Goal: Transaction & Acquisition: Purchase product/service

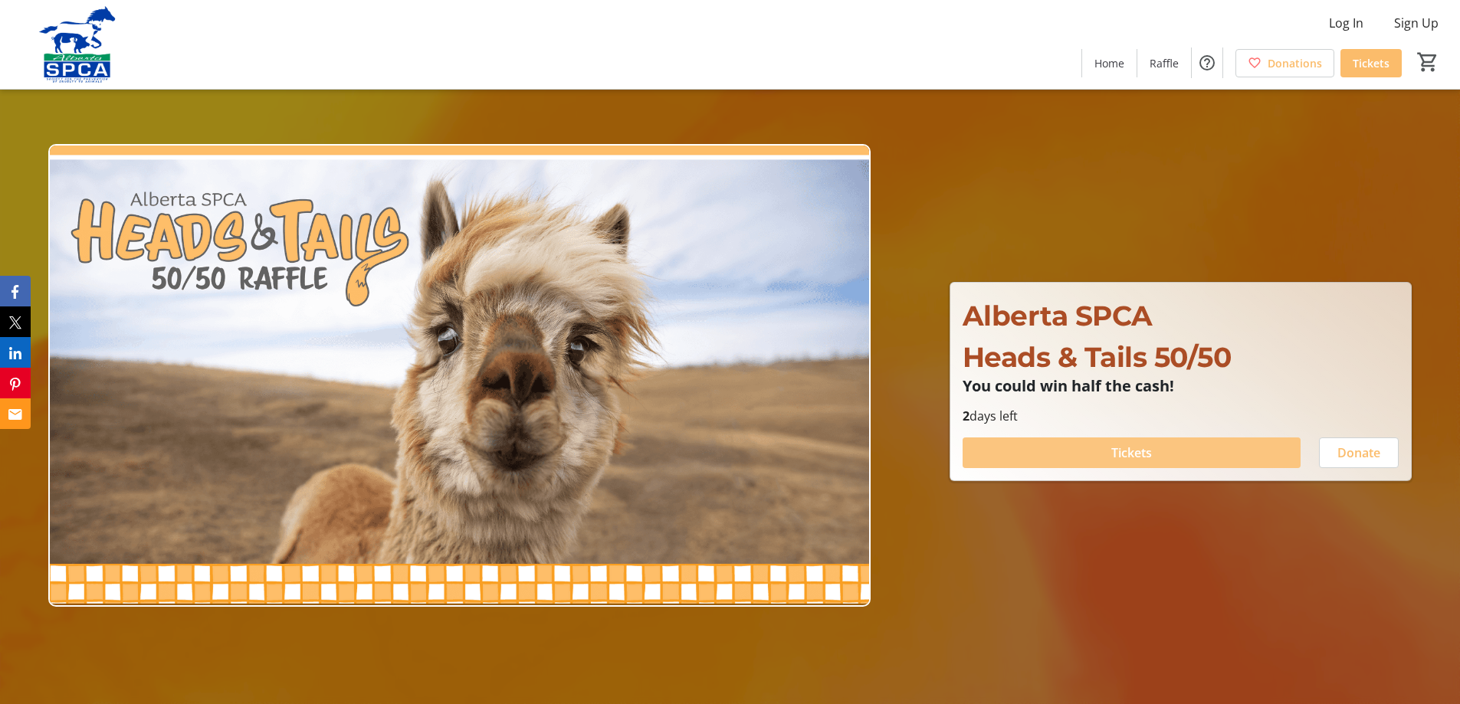
click at [1144, 445] on span "Tickets" at bounding box center [1131, 453] width 41 height 18
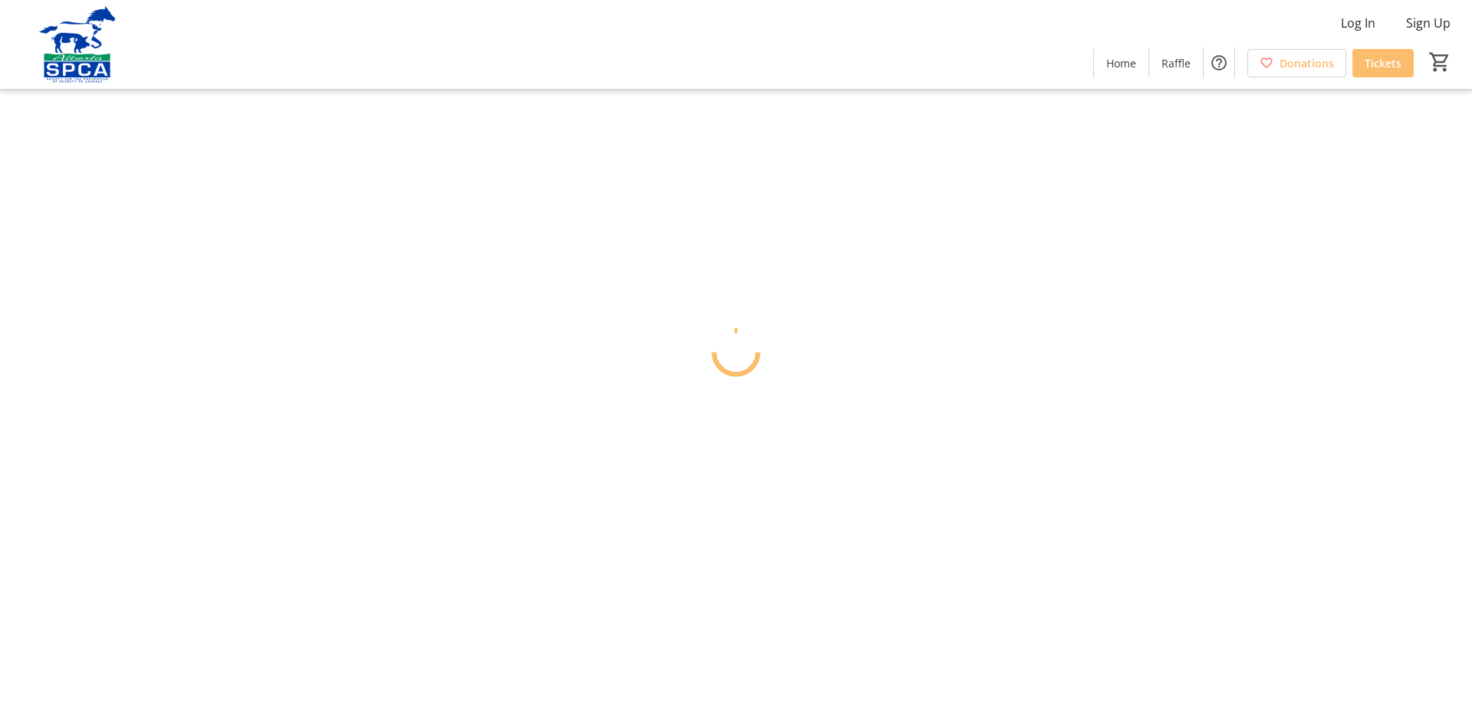
click at [1137, 455] on html "Log In Sign Up Home Raffle Donations Tickets 0 Home Raffle Donations Tickets Ca…" at bounding box center [736, 352] width 1472 height 704
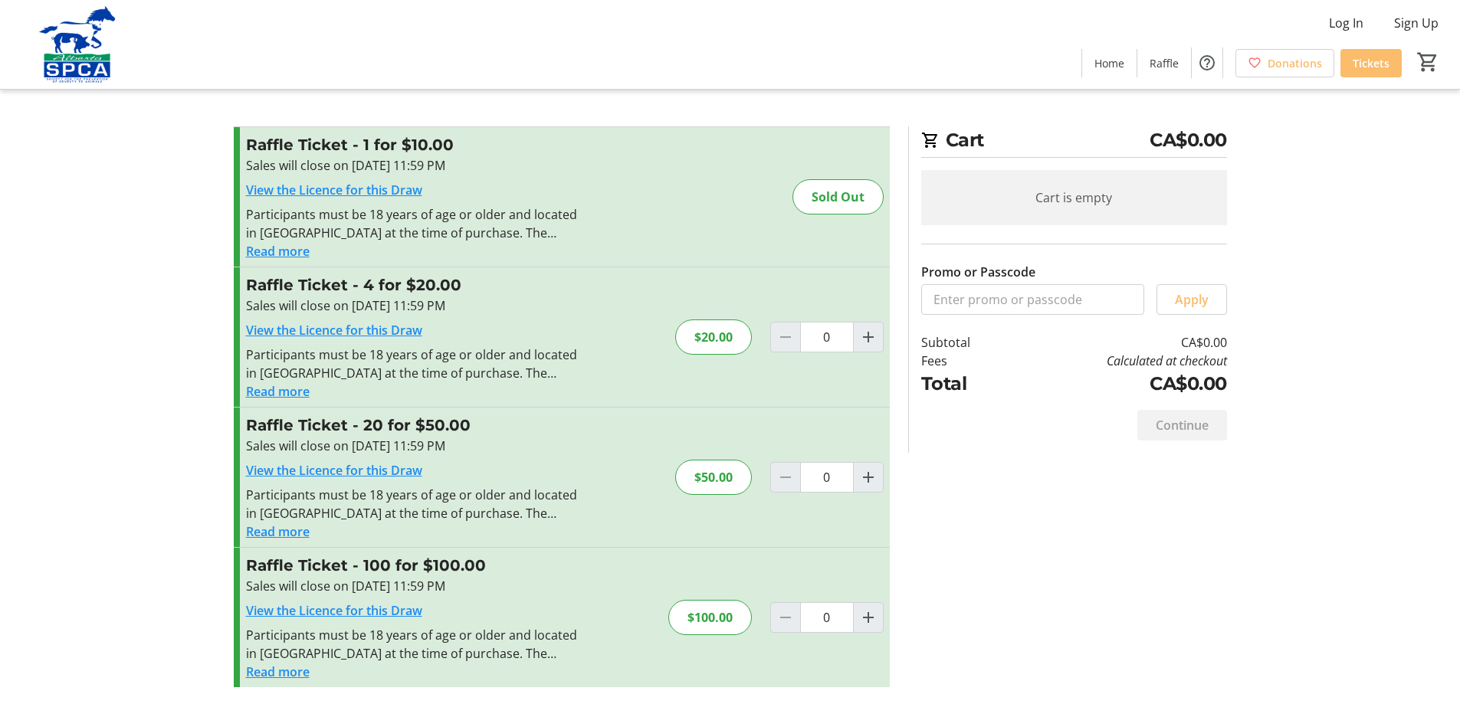
scroll to position [2, 0]
click at [872, 478] on mat-icon "Increment by one" at bounding box center [868, 476] width 18 height 18
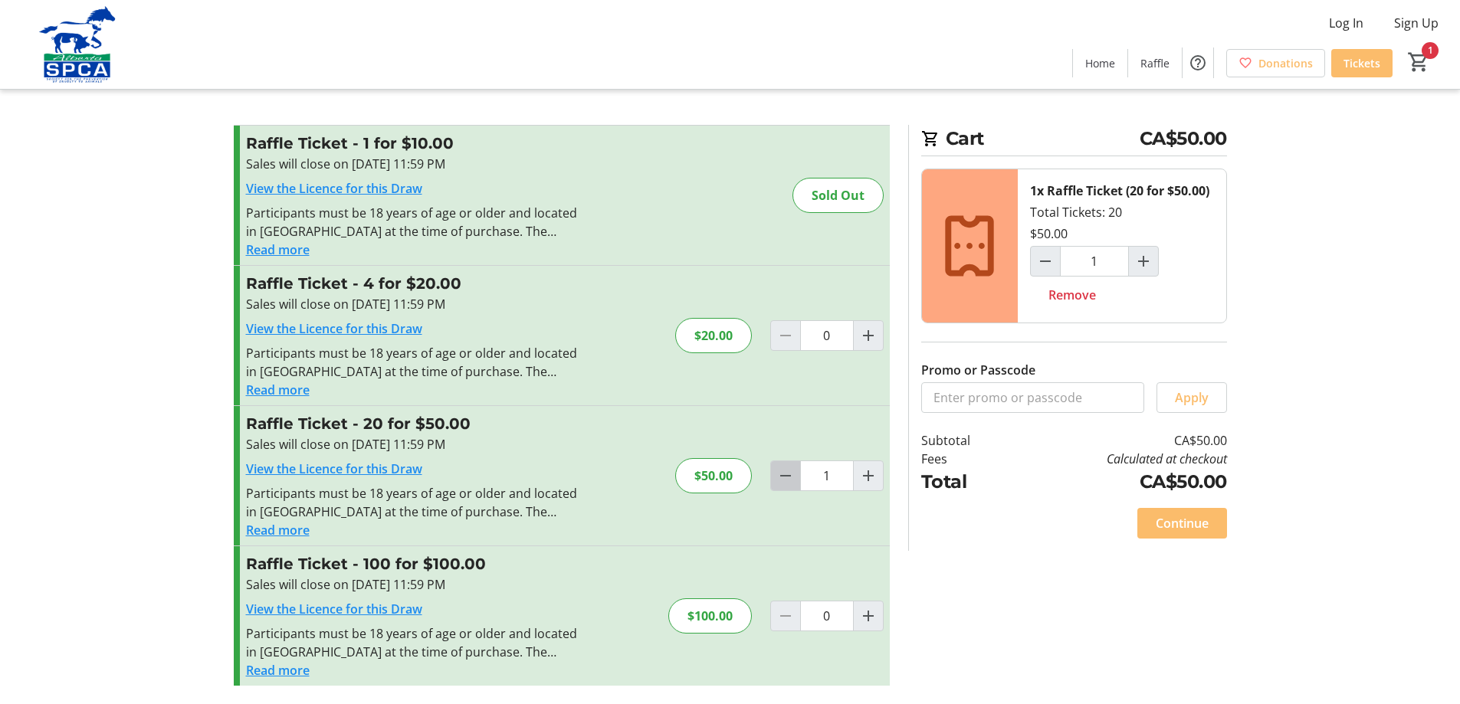
click at [789, 468] on mat-icon "Decrement by one" at bounding box center [785, 476] width 18 height 18
type input "0"
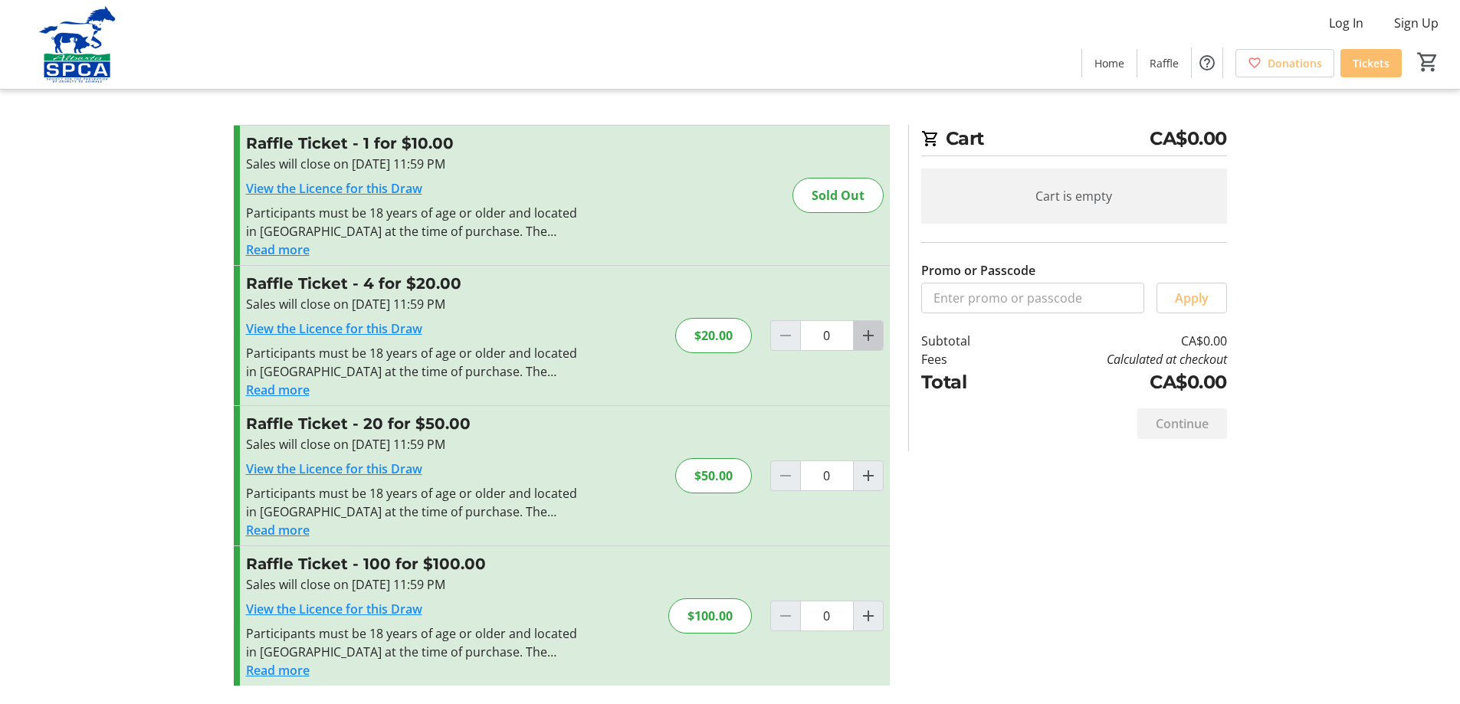
click at [865, 334] on mat-icon "Increment by one" at bounding box center [868, 336] width 18 height 18
type input "1"
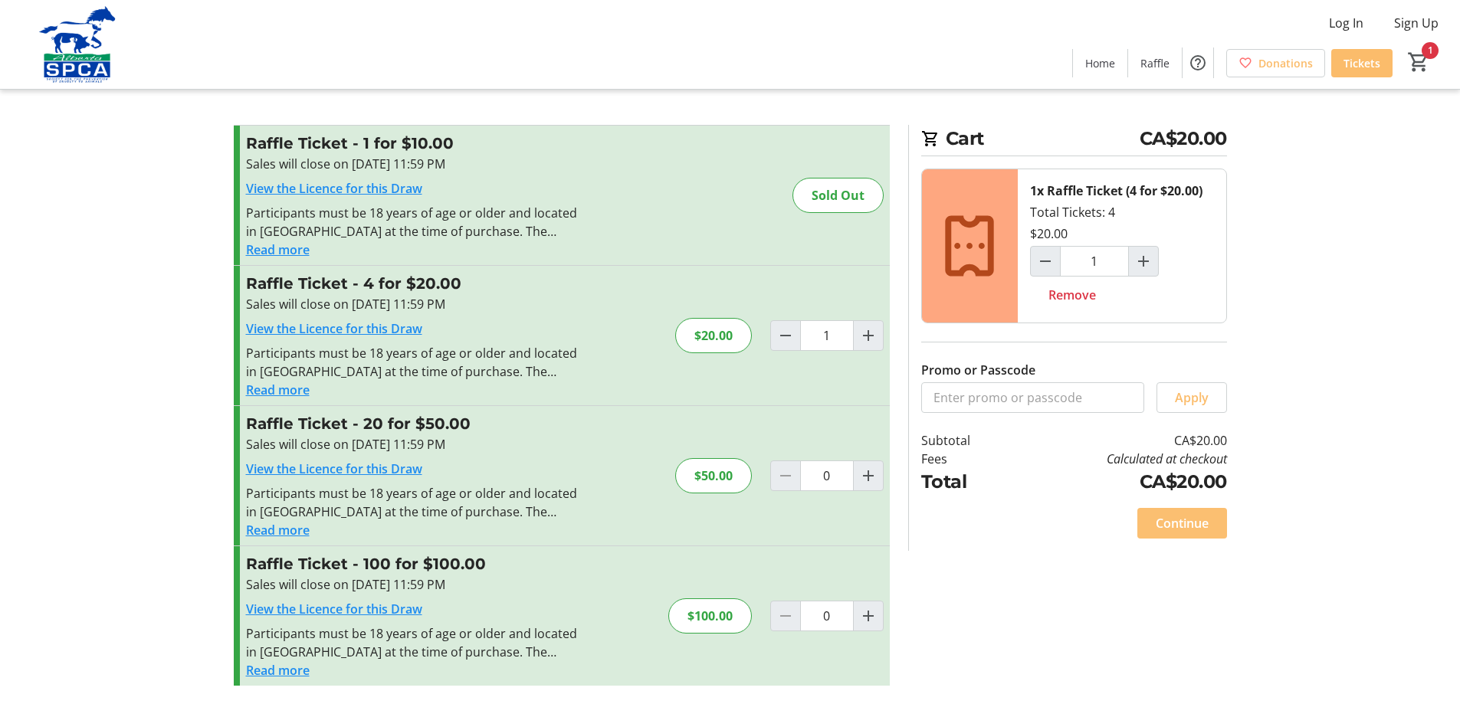
click at [1173, 519] on span "Continue" at bounding box center [1182, 523] width 53 height 18
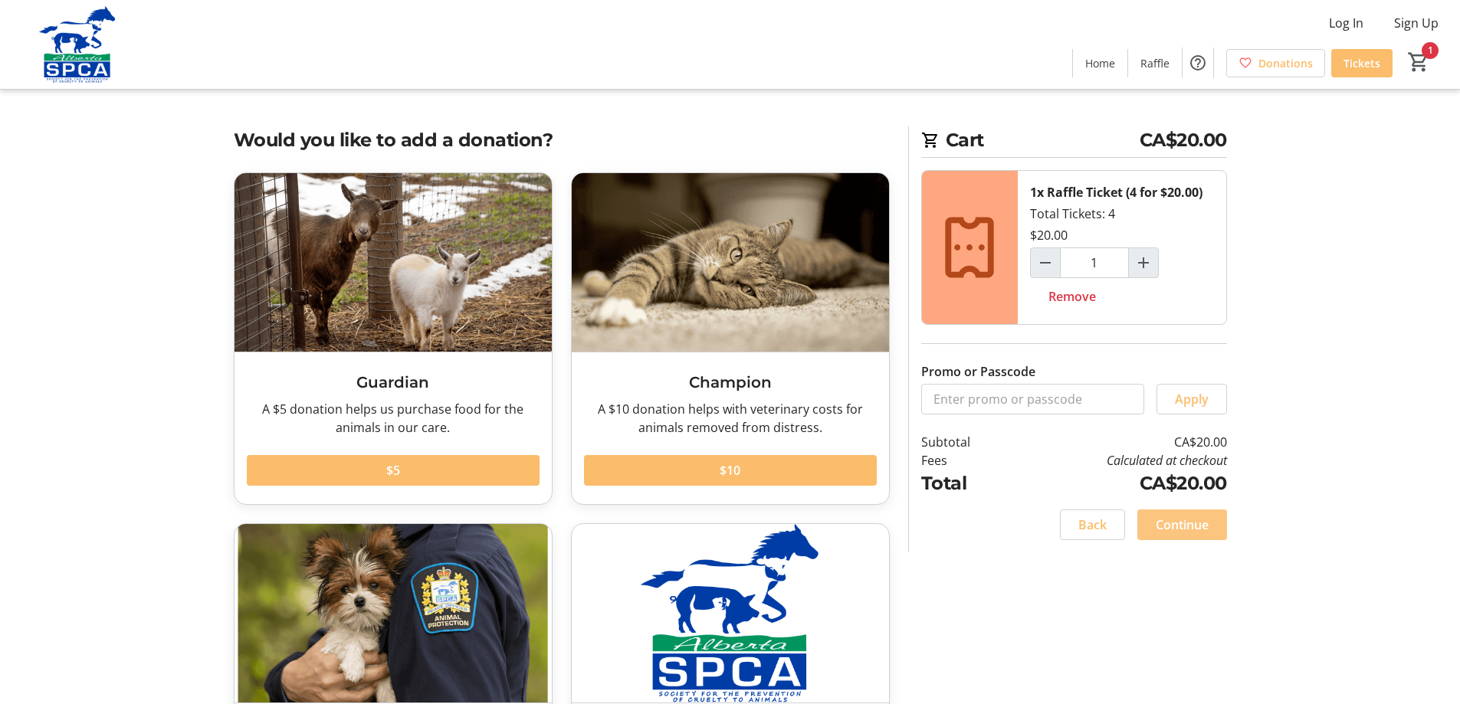
click at [1195, 528] on span "Continue" at bounding box center [1182, 525] width 53 height 18
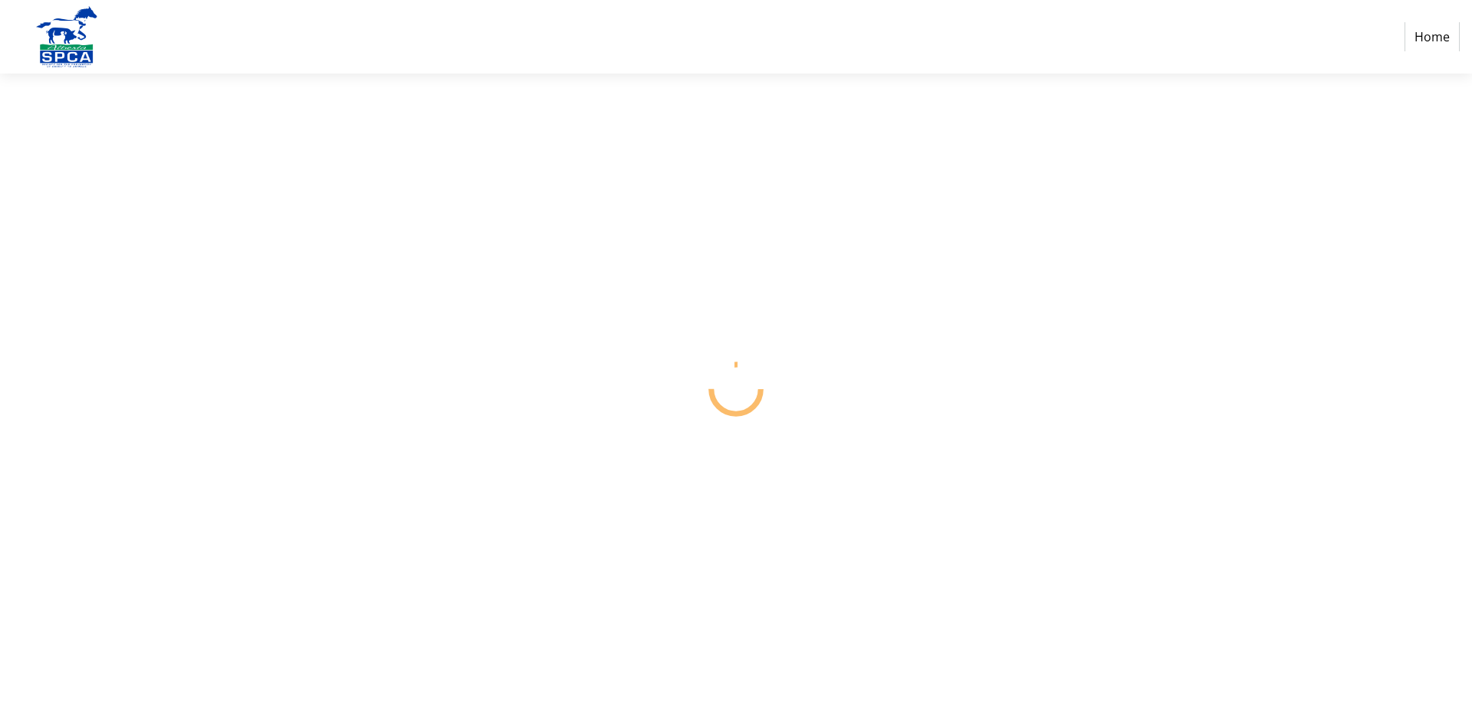
select select "CA"
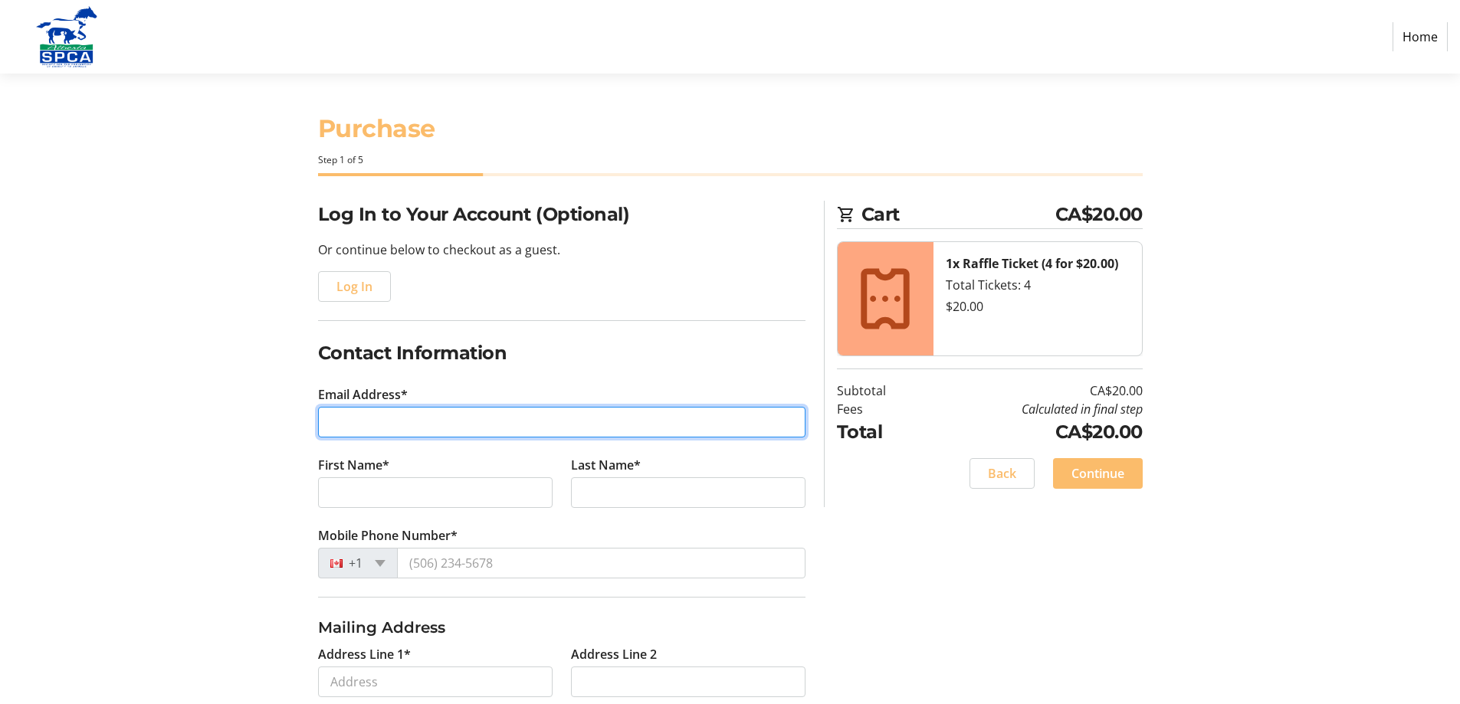
click at [376, 426] on input "Email Address*" at bounding box center [561, 422] width 487 height 31
type input "[EMAIL_ADDRESS][DOMAIN_NAME]"
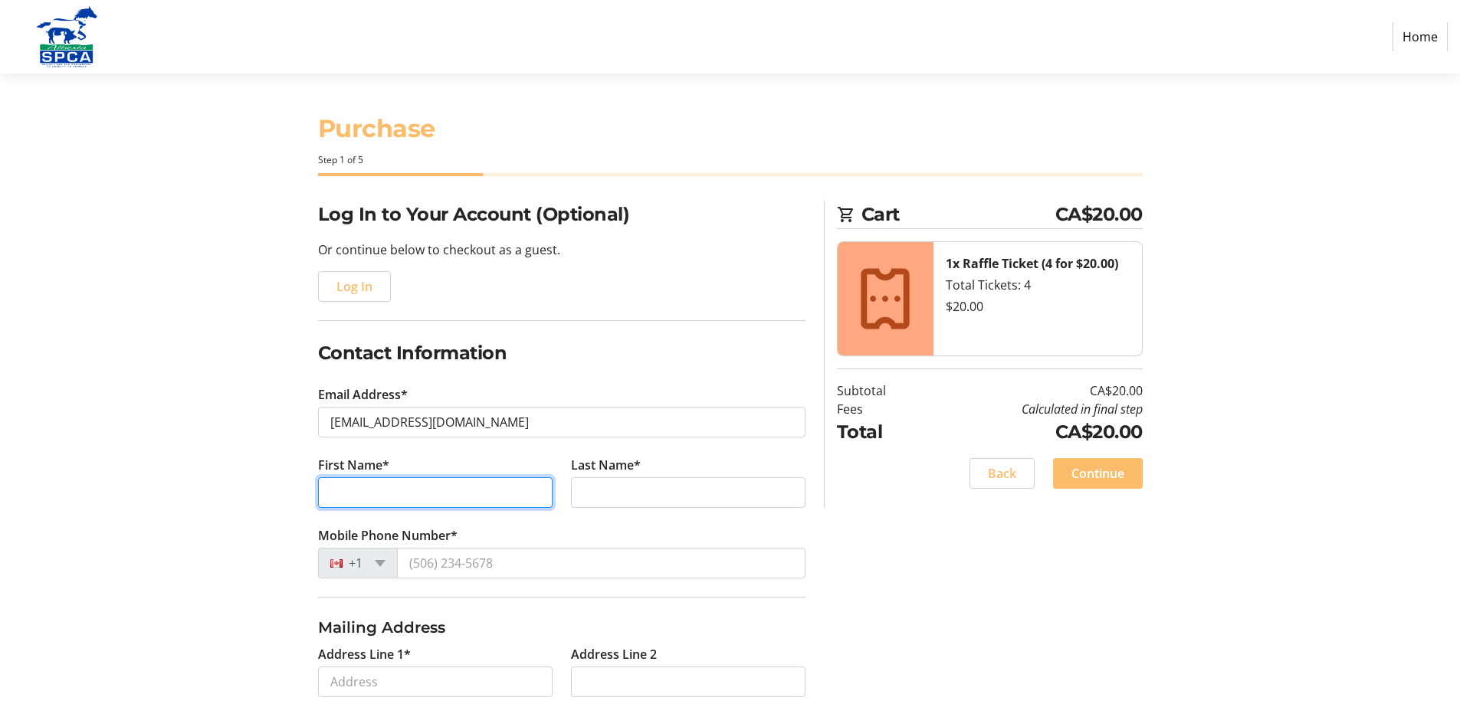
type input "[PERSON_NAME]"
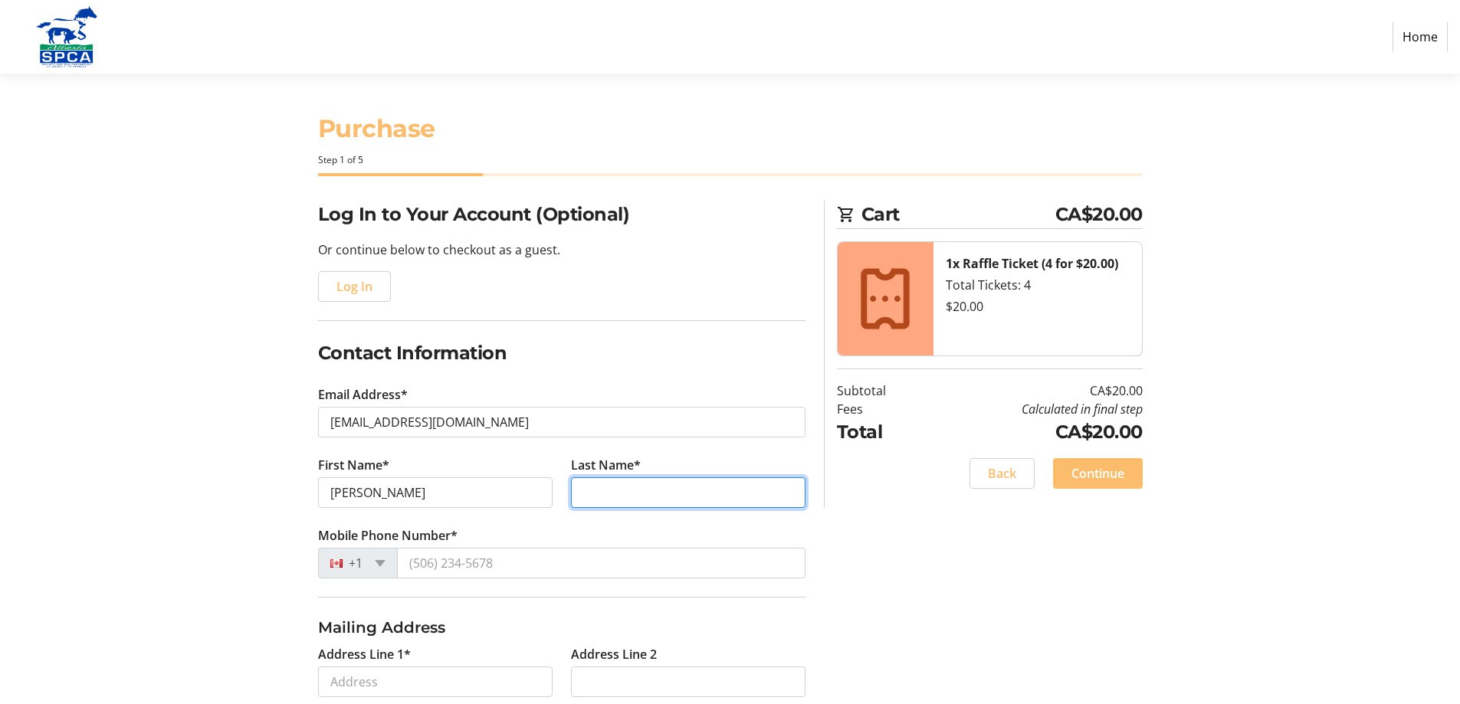
type input "[PERSON_NAME]"
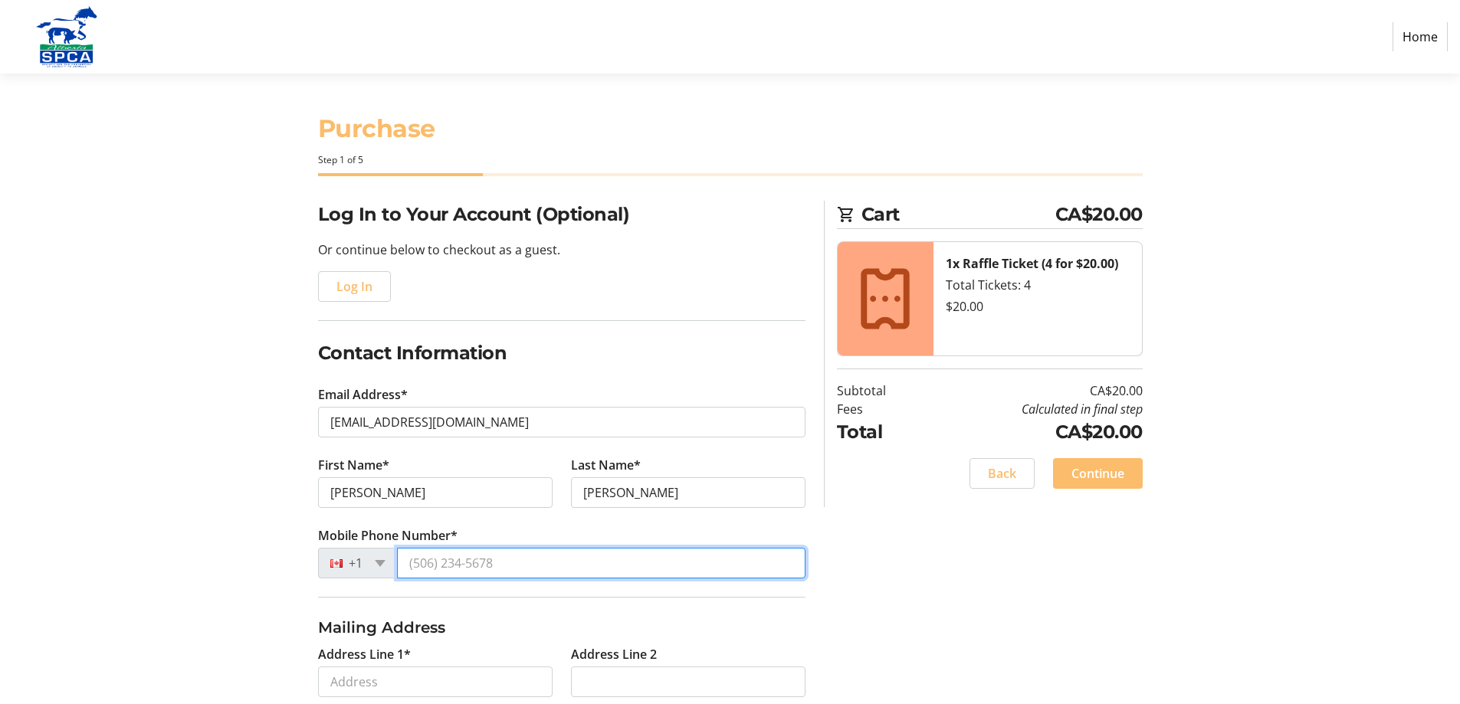
type input "[PHONE_NUMBER]"
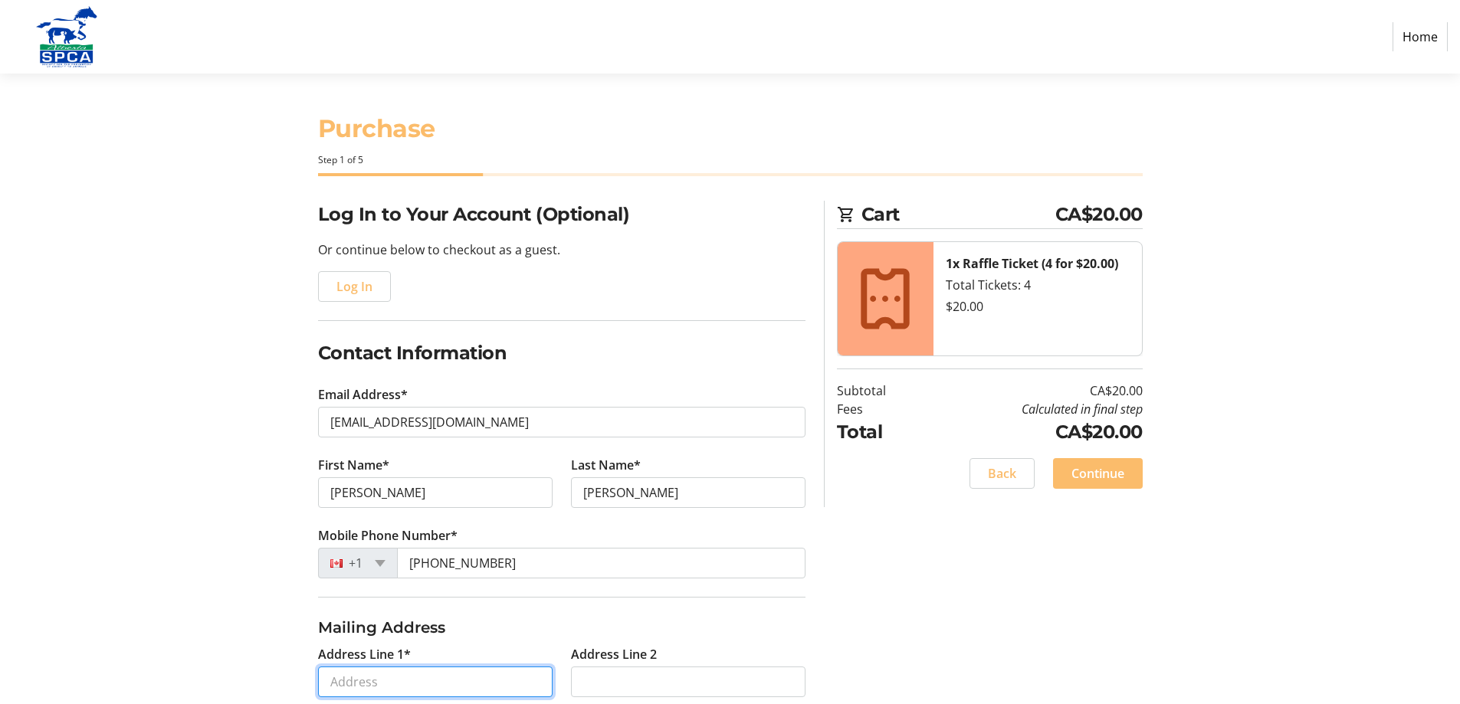
type input "73 52013 RR 215"
type input "[GEOGRAPHIC_DATA]"
select select "AB"
type input "T8E 1B1"
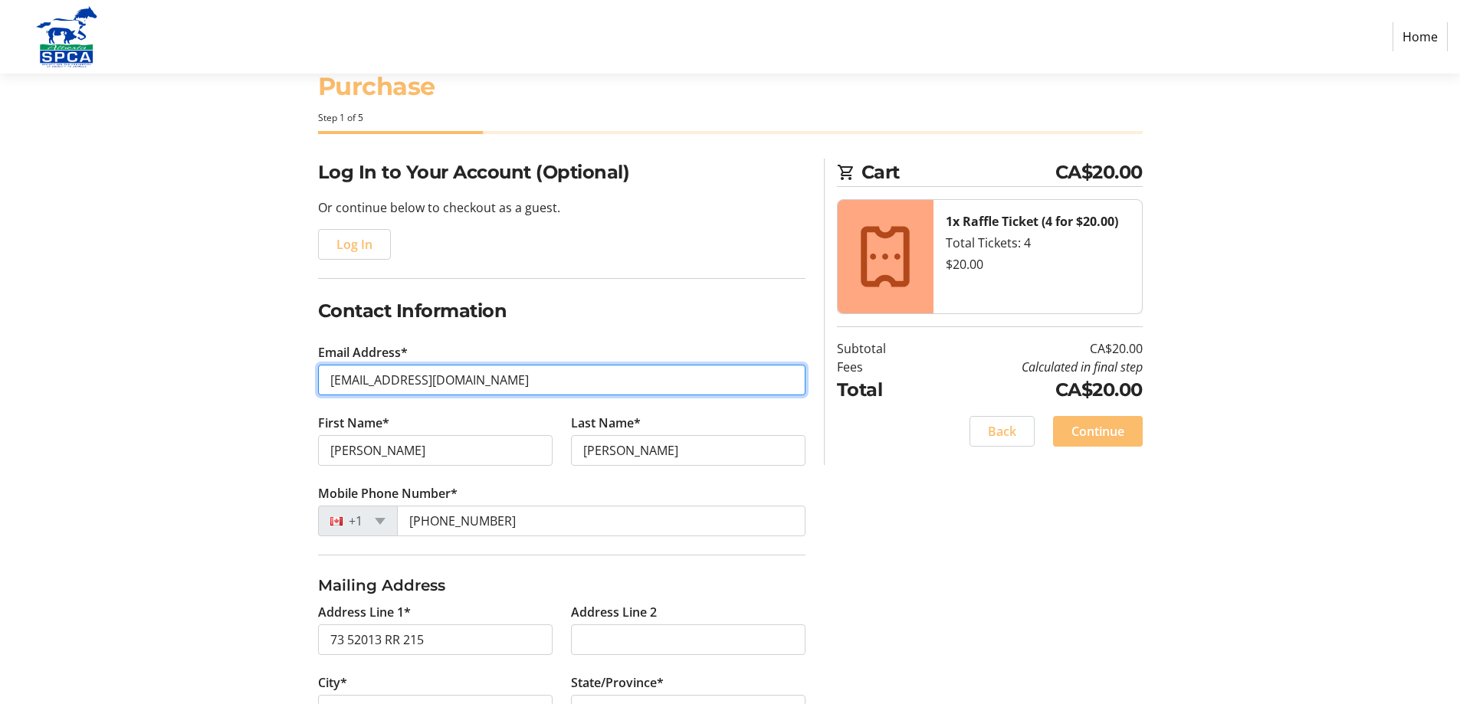
scroll to position [77, 0]
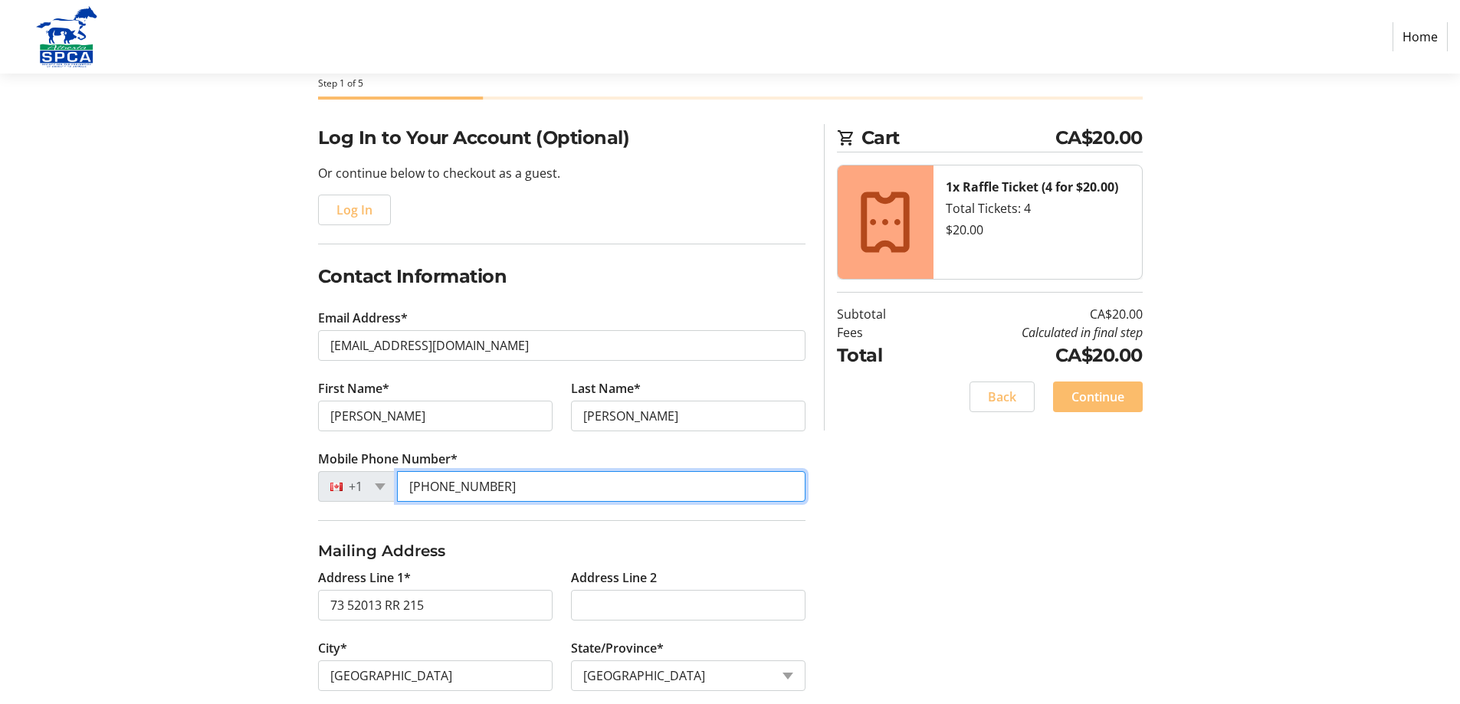
click at [546, 483] on input "[PHONE_NUMBER]" at bounding box center [601, 486] width 409 height 31
click at [519, 479] on input "[PHONE_NUMBER]" at bounding box center [601, 486] width 409 height 31
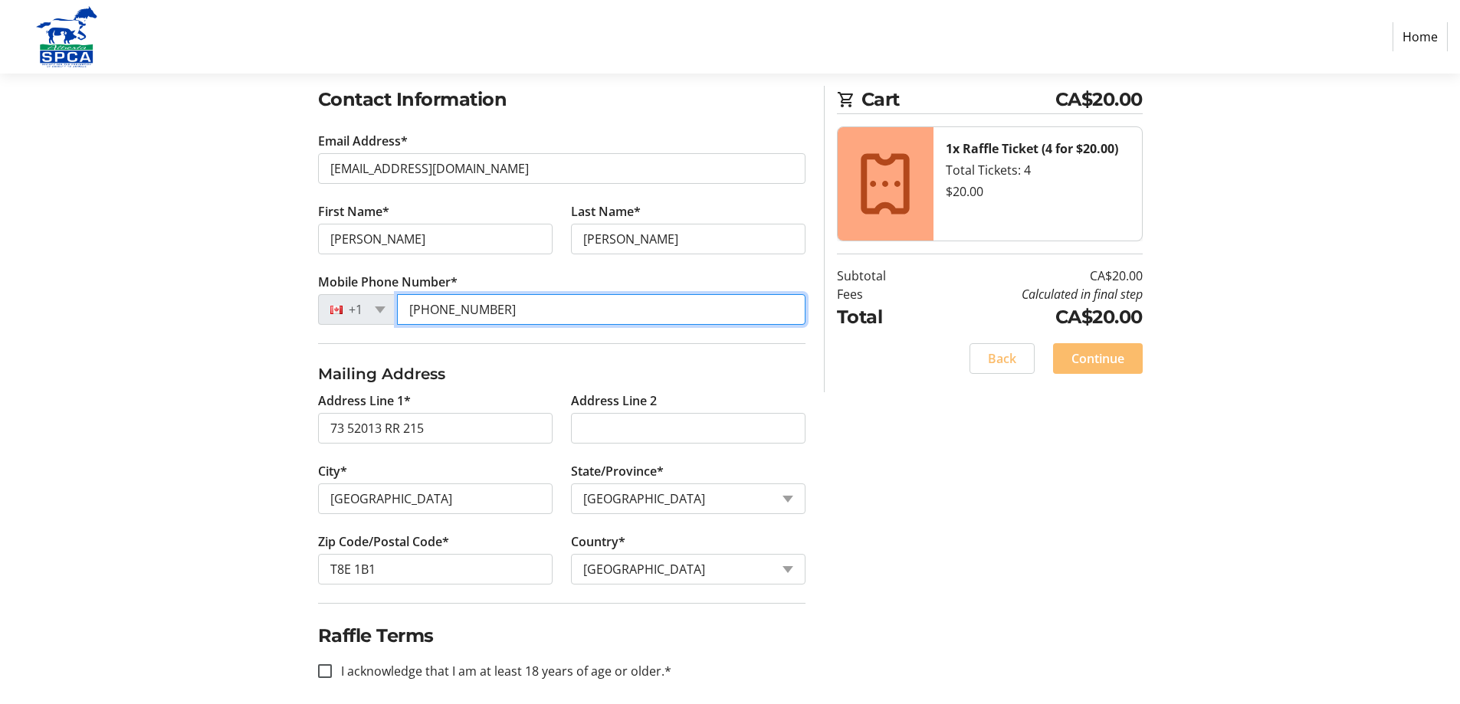
scroll to position [267, 0]
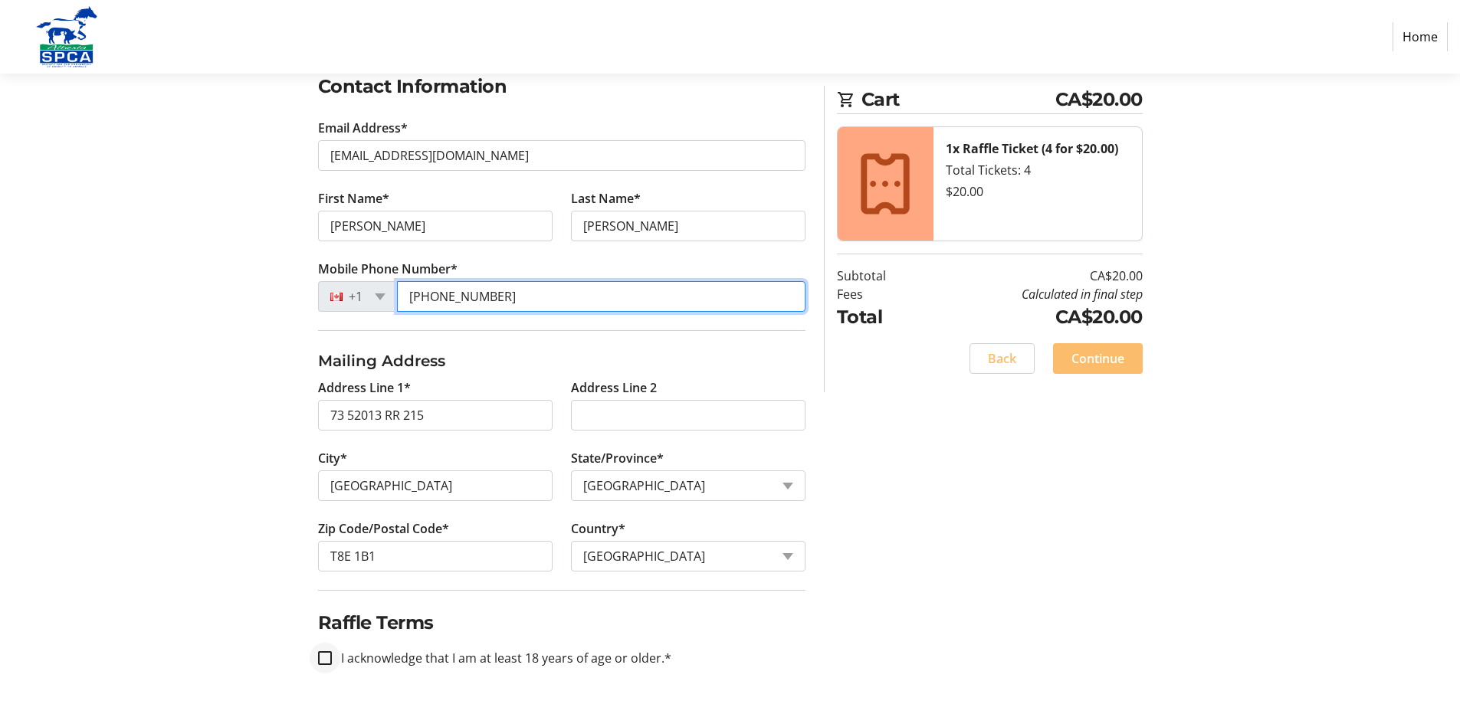
type input "[PHONE_NUMBER]"
click at [324, 661] on input "I acknowledge that I am at least 18 years of age or older.*" at bounding box center [325, 659] width 14 height 14
checkbox input "true"
click at [1075, 353] on span "Continue" at bounding box center [1098, 359] width 53 height 18
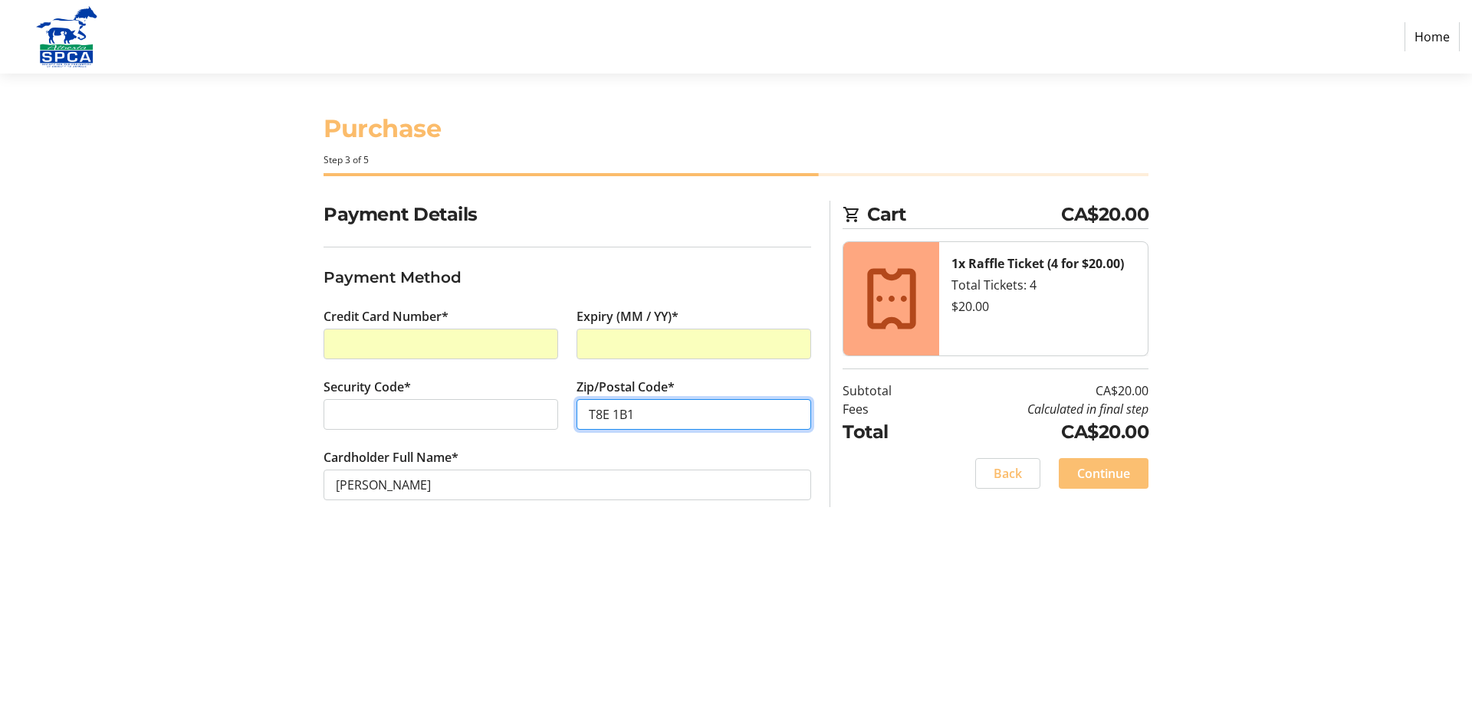
type input "T8E 1B1"
click at [1113, 468] on span "Continue" at bounding box center [1103, 473] width 53 height 18
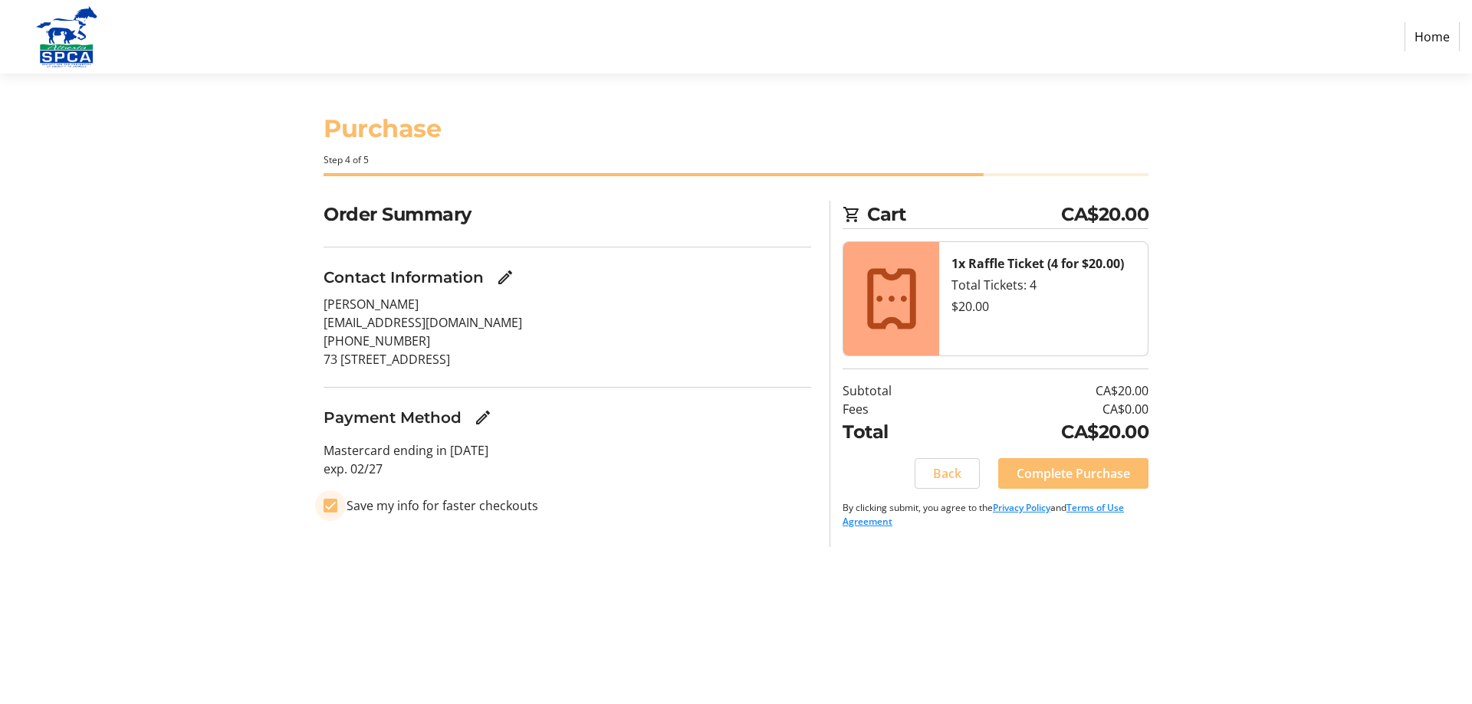
click at [333, 504] on input "Save my info for faster checkouts" at bounding box center [330, 506] width 14 height 14
checkbox input "false"
click at [1078, 477] on span "Complete Purchase" at bounding box center [1072, 473] width 113 height 18
